Goal: Transaction & Acquisition: Download file/media

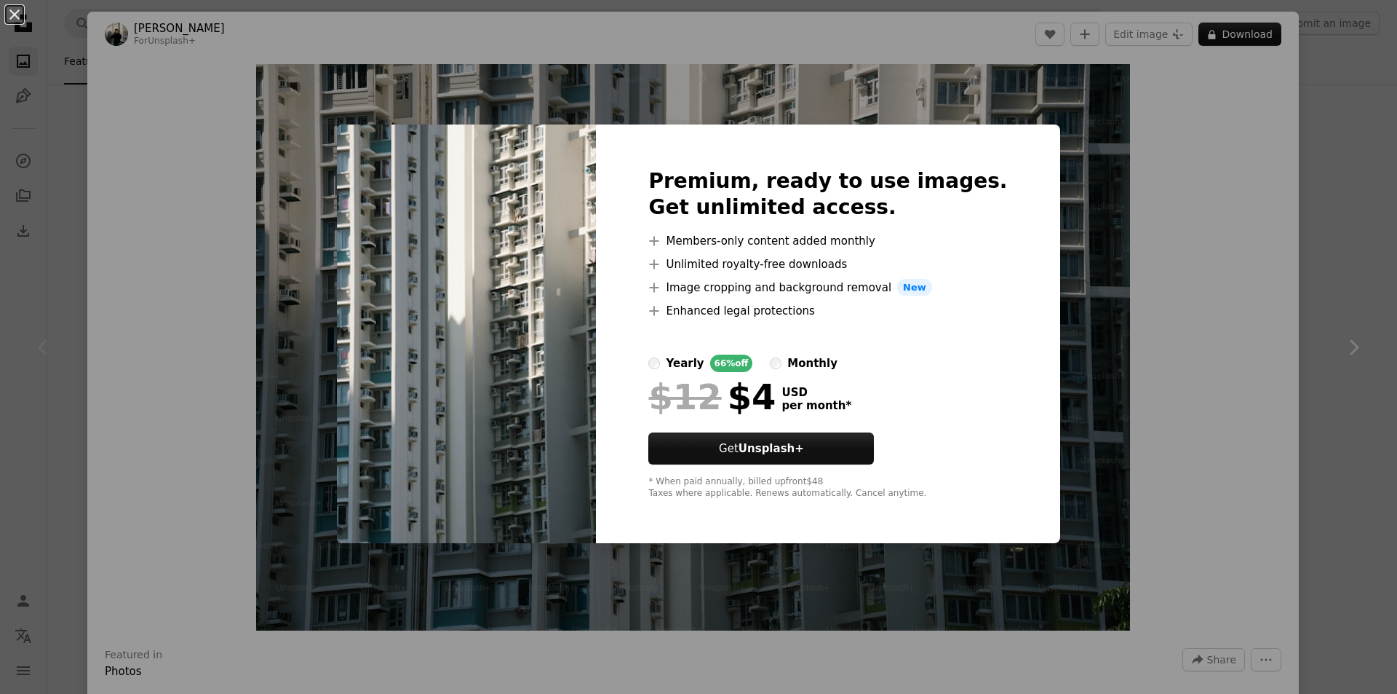
click at [38, 34] on div "An X shape Premium, ready to use images. Get unlimited access. A plus sign Memb…" at bounding box center [698, 347] width 1397 height 694
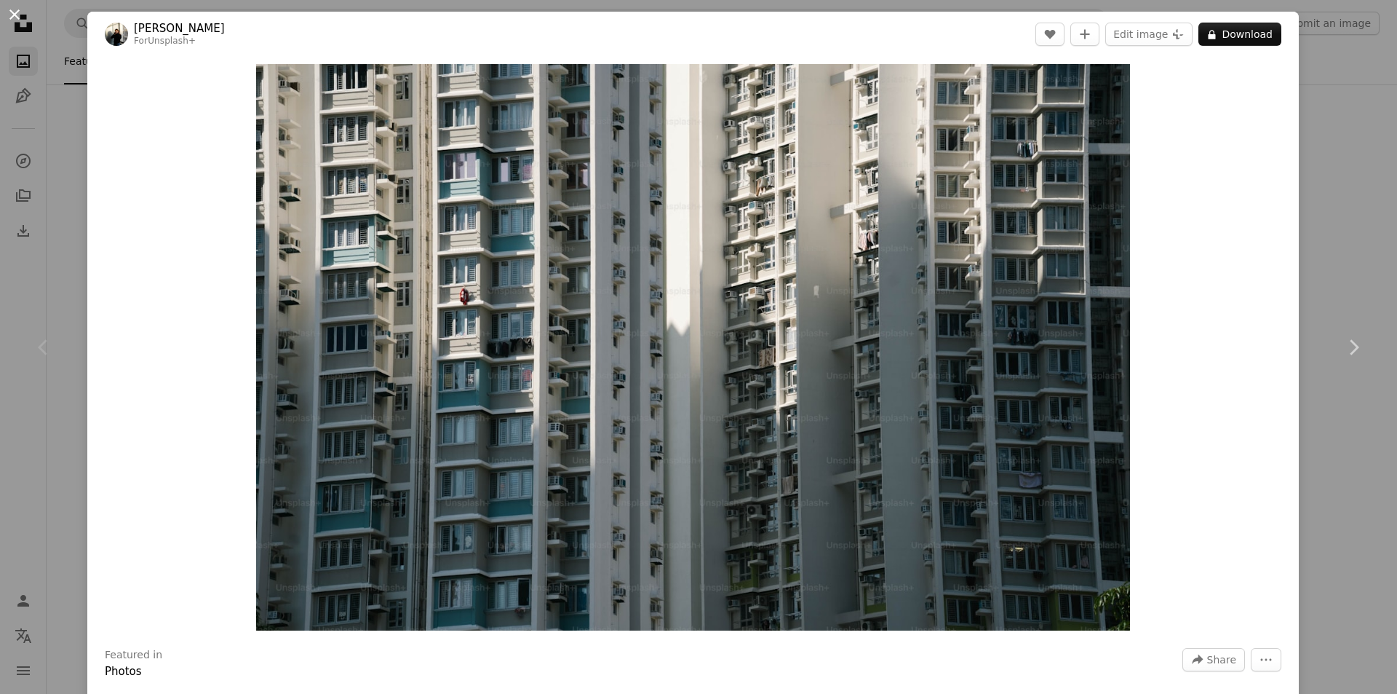
click at [23, 23] on button "An X shape" at bounding box center [14, 14] width 17 height 17
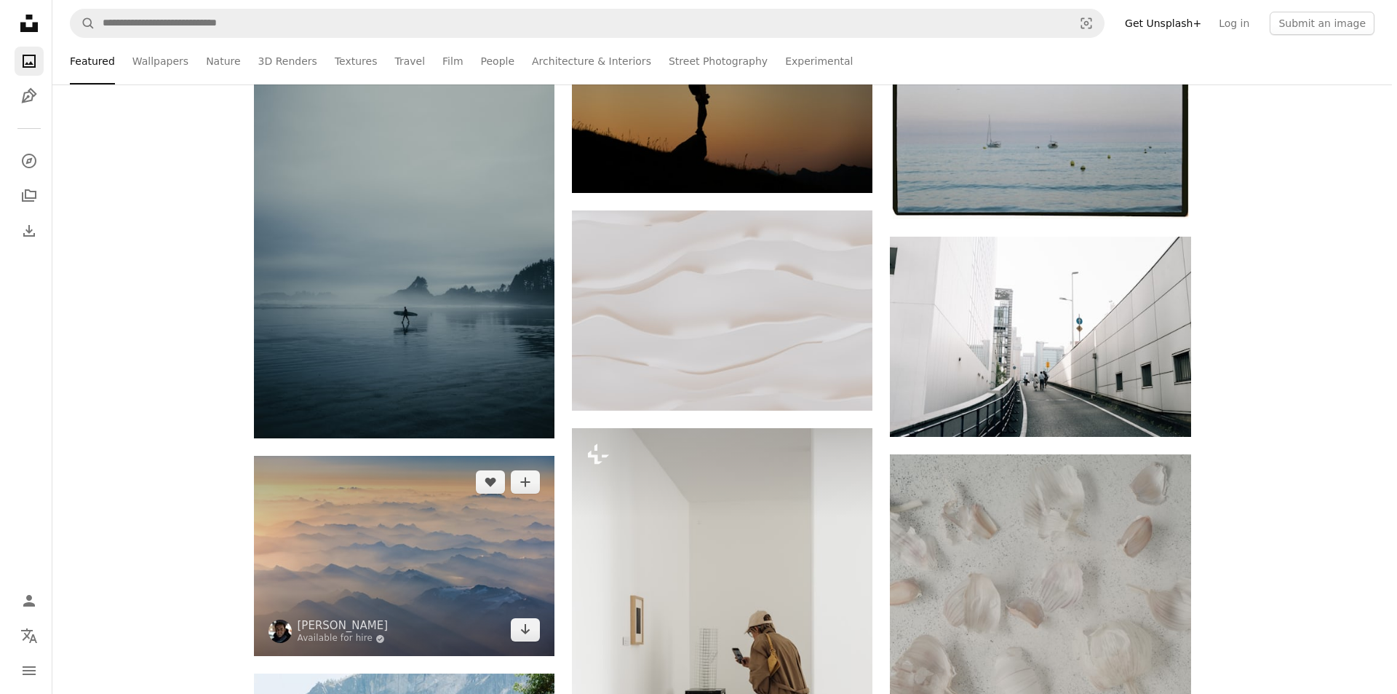
scroll to position [728, 0]
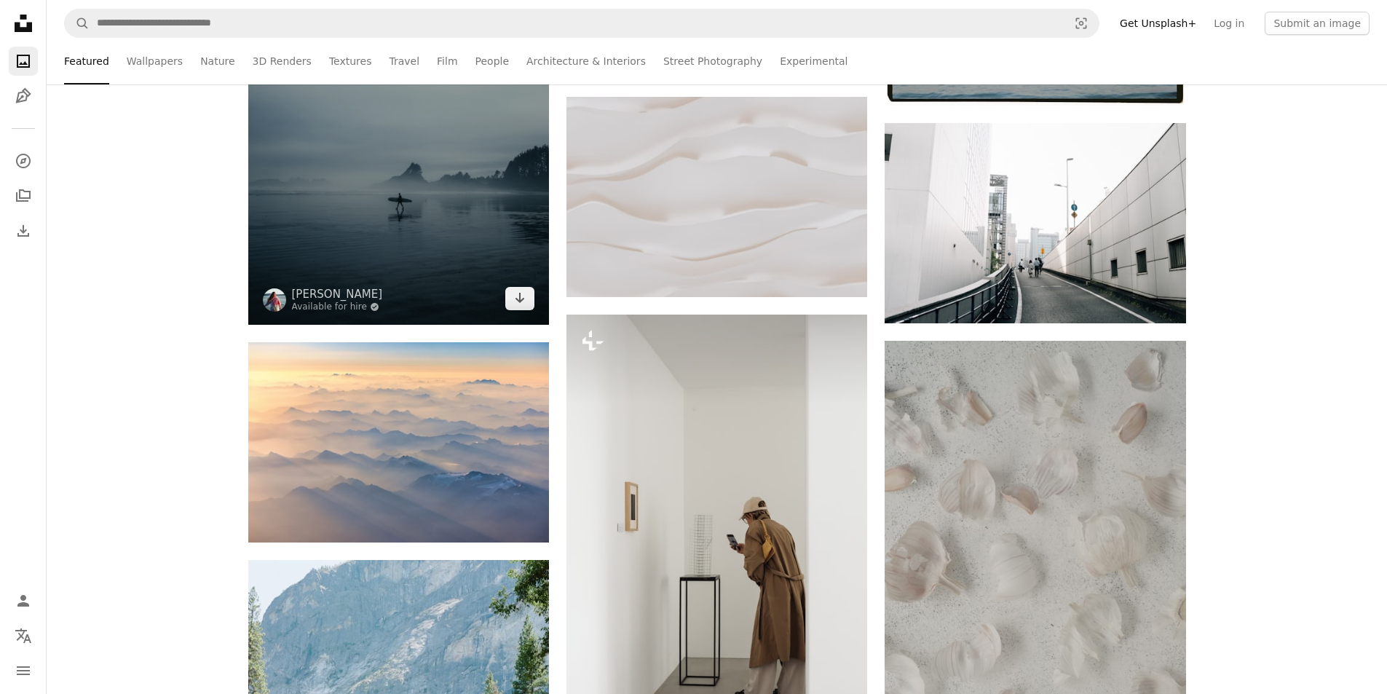
click at [429, 196] on img at bounding box center [398, 98] width 301 height 451
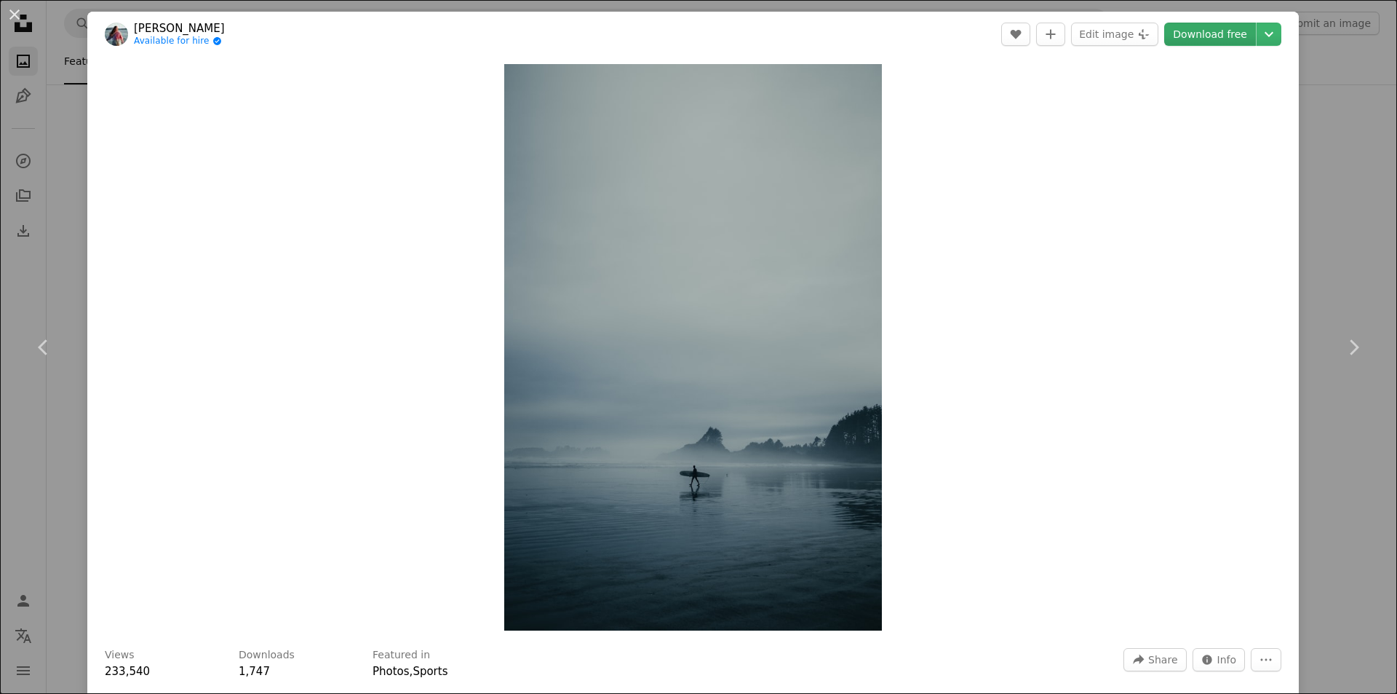
click at [1210, 36] on link "Download free" at bounding box center [1211, 34] width 92 height 23
